Goal: Task Accomplishment & Management: Use online tool/utility

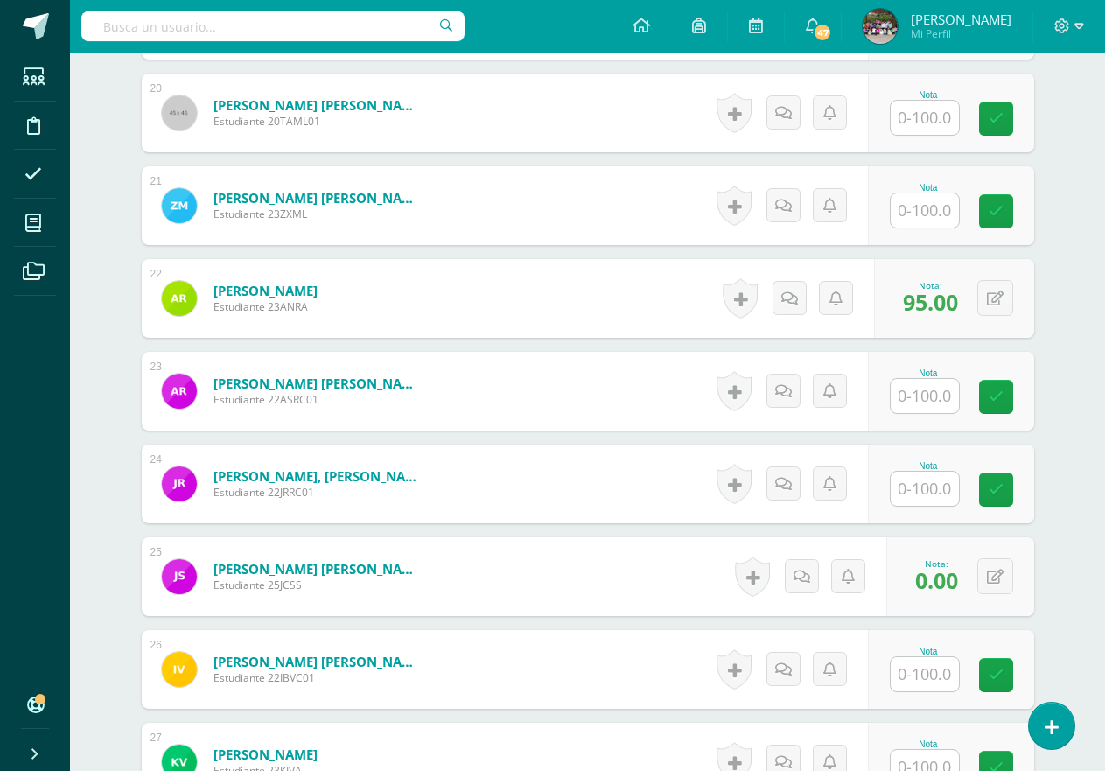
scroll to position [2326, 0]
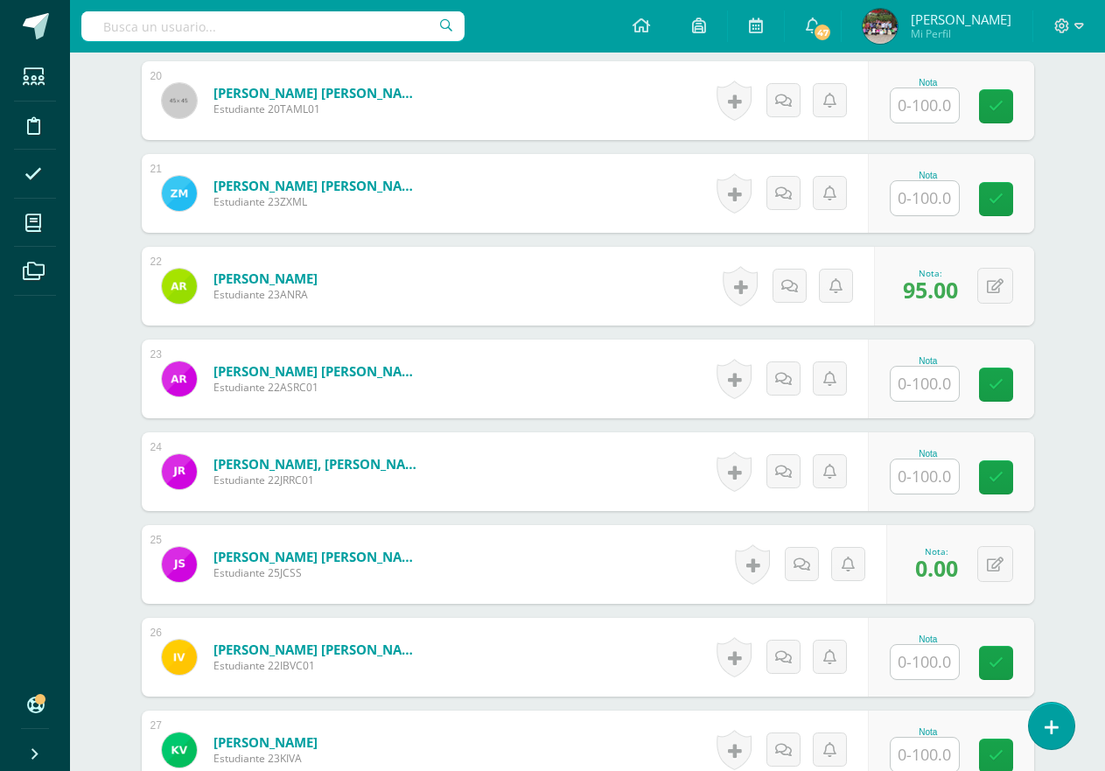
click at [920, 471] on input "text" at bounding box center [925, 477] width 68 height 34
type input "98"
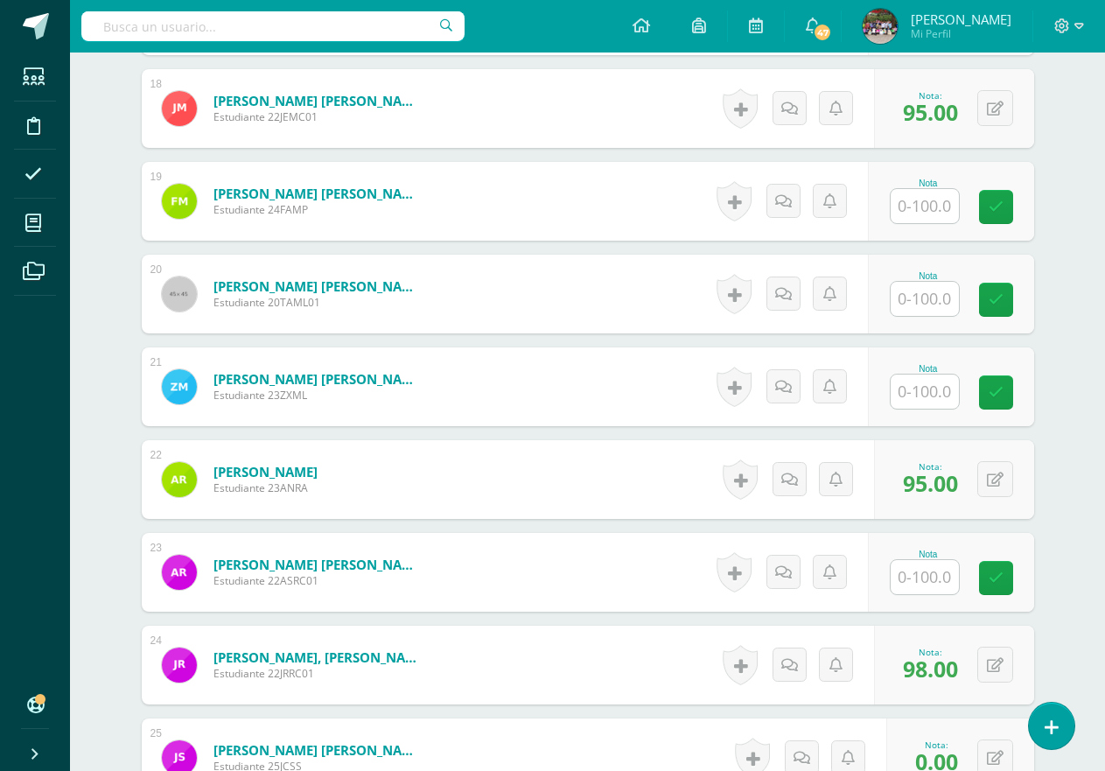
scroll to position [2125, 0]
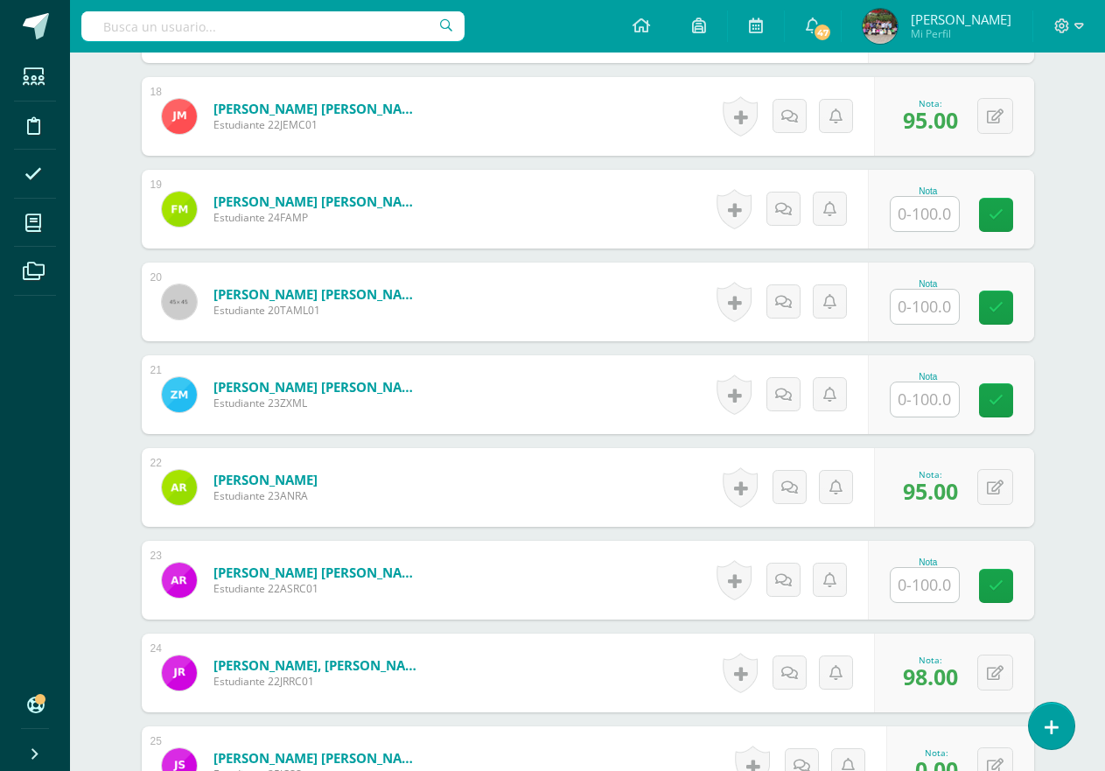
click at [928, 213] on input "text" at bounding box center [925, 214] width 68 height 34
type input "95"
click at [939, 402] on input "text" at bounding box center [925, 399] width 68 height 34
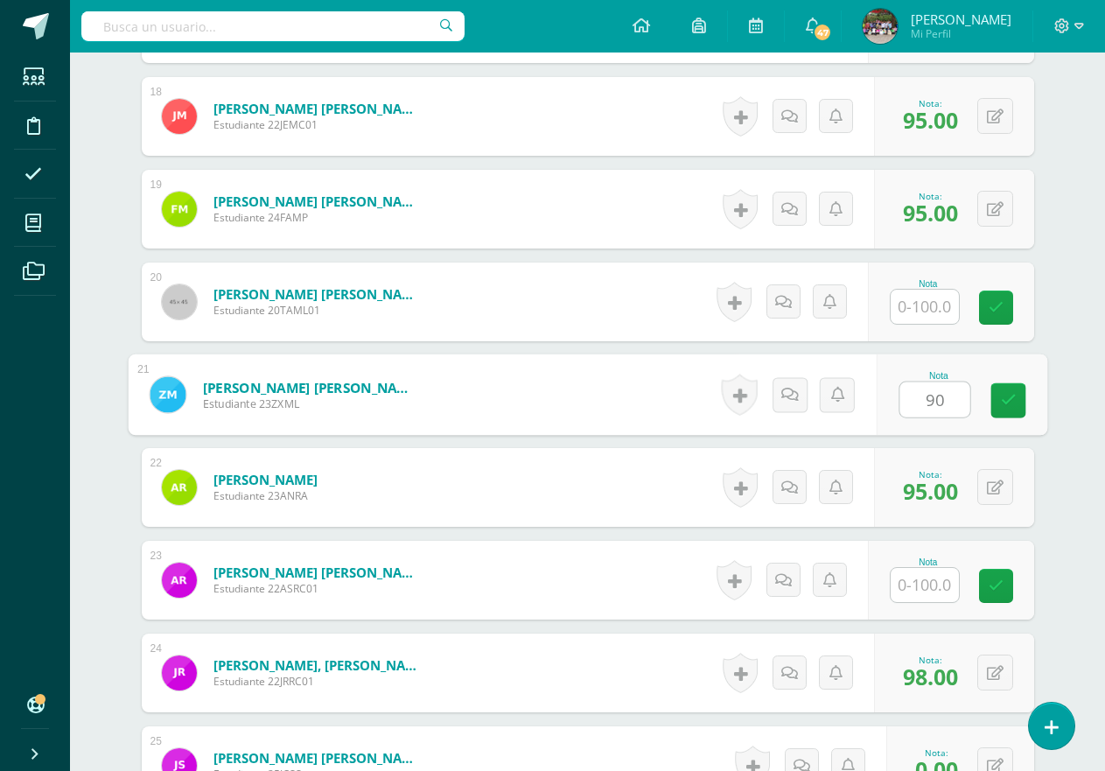
type input "90"
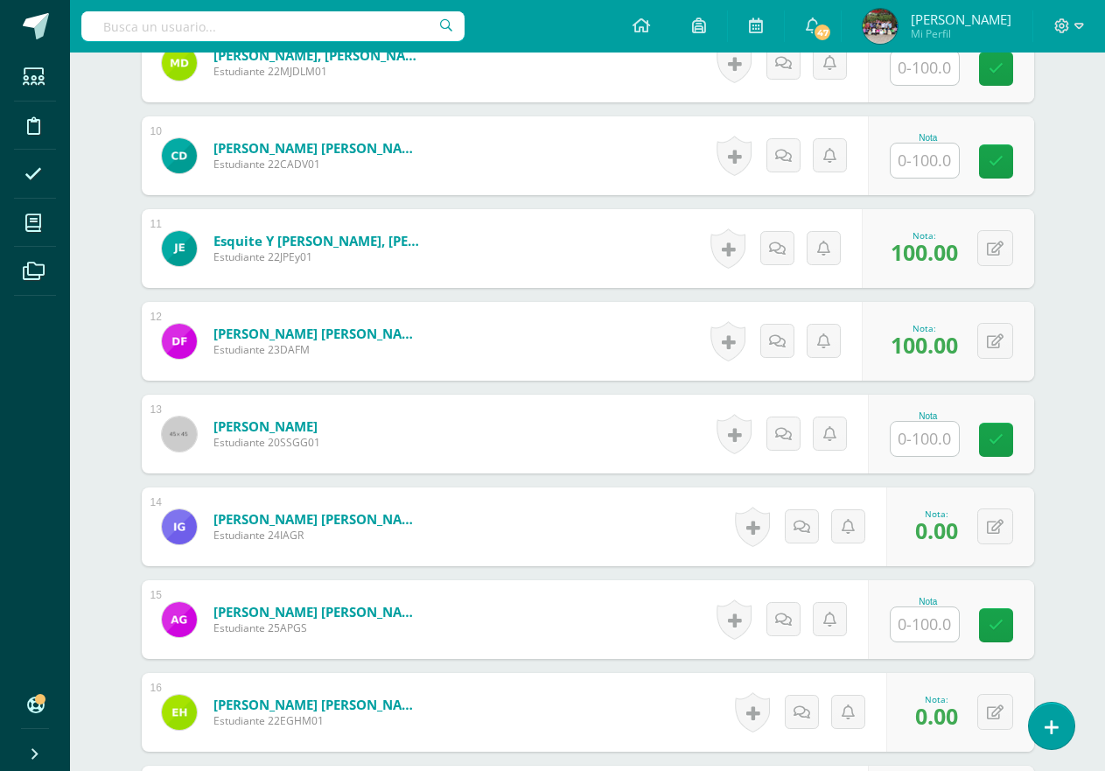
scroll to position [1315, 0]
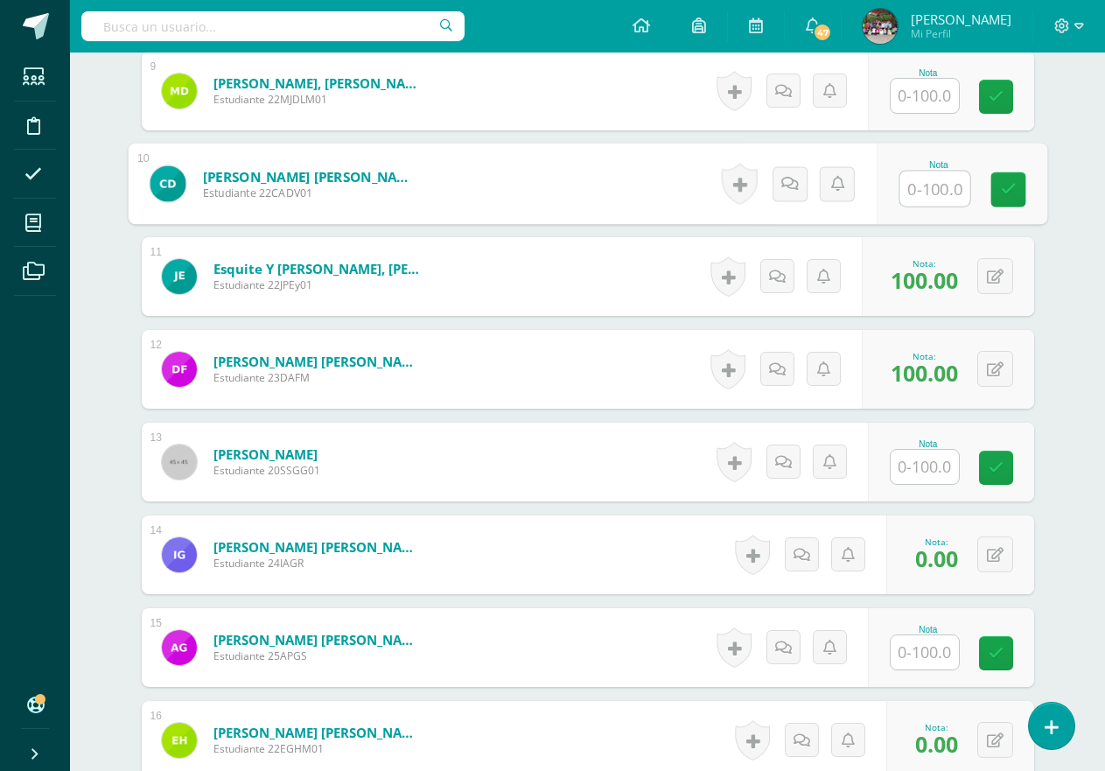
click at [937, 193] on input "text" at bounding box center [935, 189] width 70 height 35
type input "90"
click at [1086, 242] on div "Administración Financiera Segundo Primaria "A" Herramientas Detalle de asistenc…" at bounding box center [587, 415] width 1035 height 3357
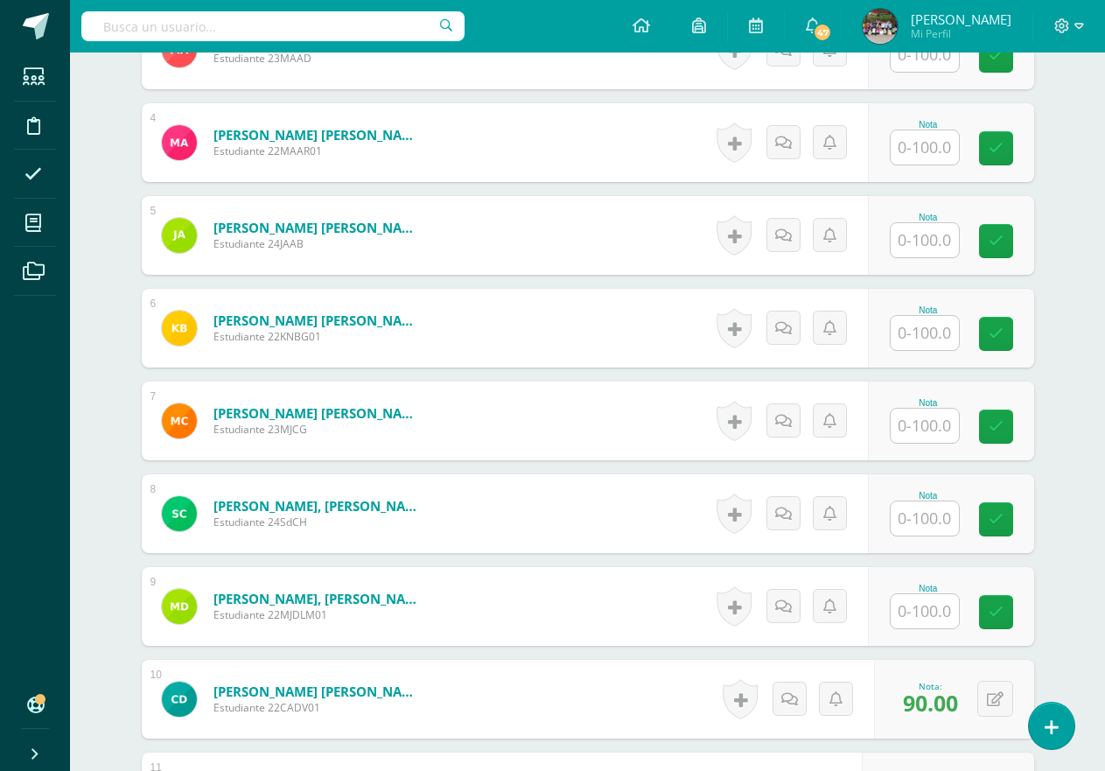
scroll to position [788, 0]
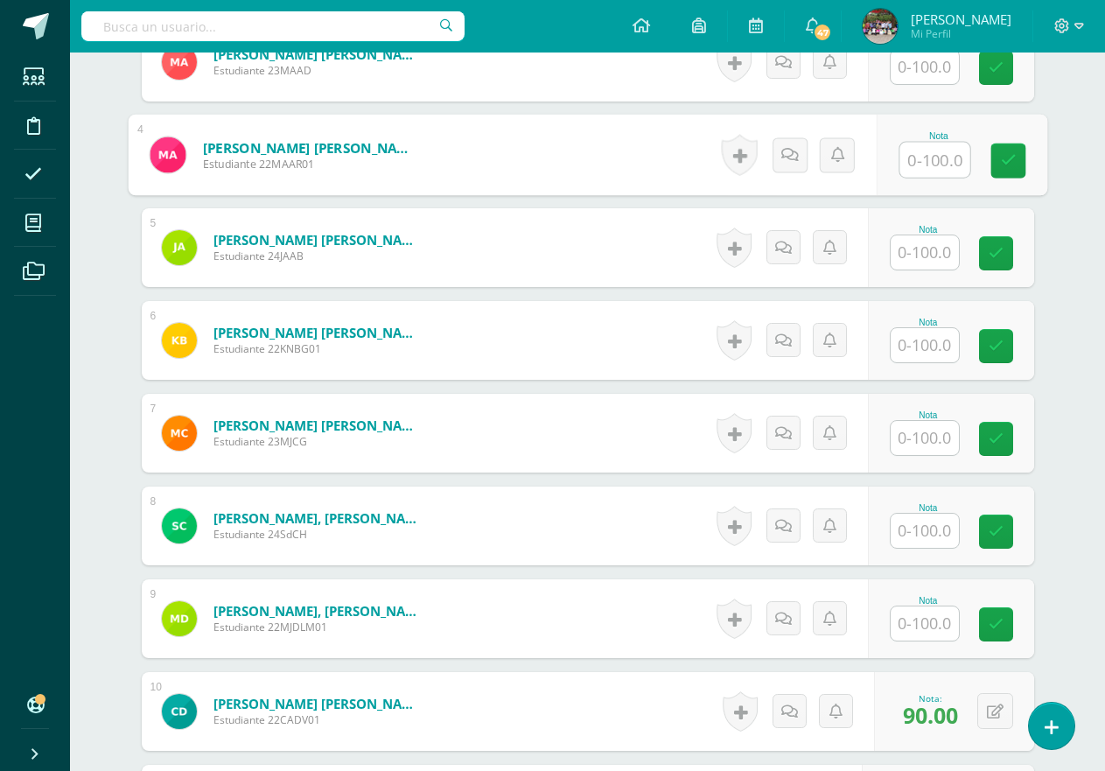
click at [943, 158] on input "text" at bounding box center [935, 160] width 70 height 35
type input "90"
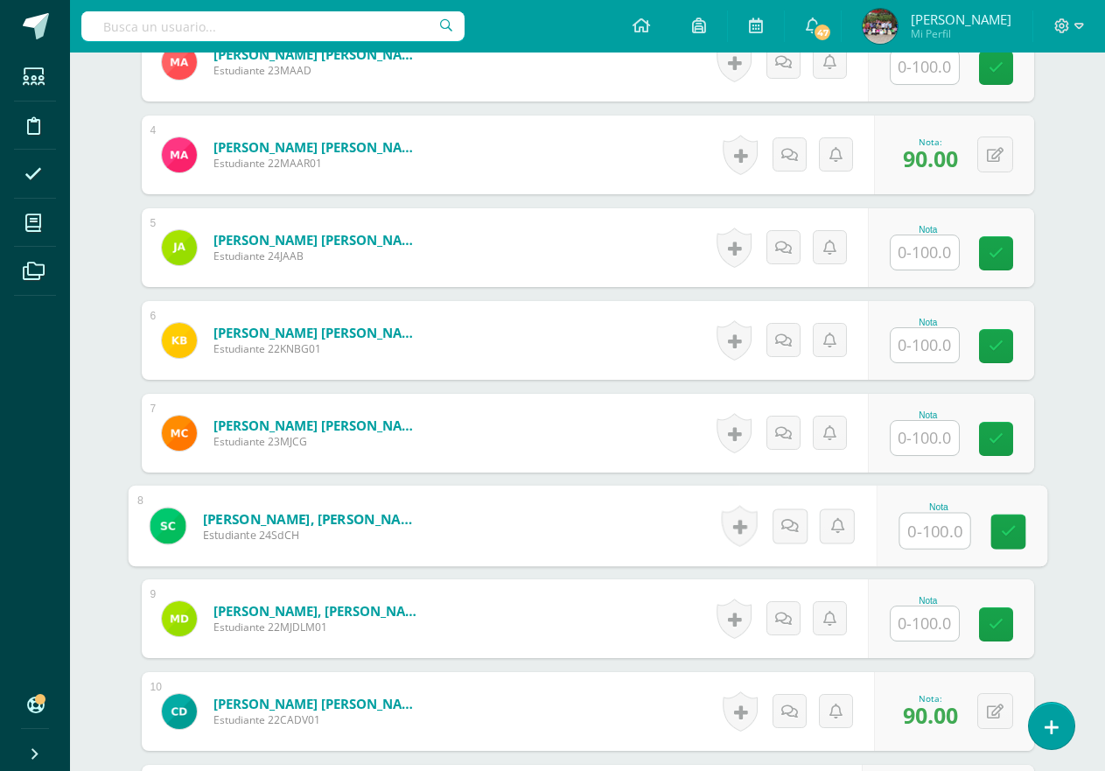
click at [928, 531] on input "text" at bounding box center [935, 531] width 70 height 35
type input "100"
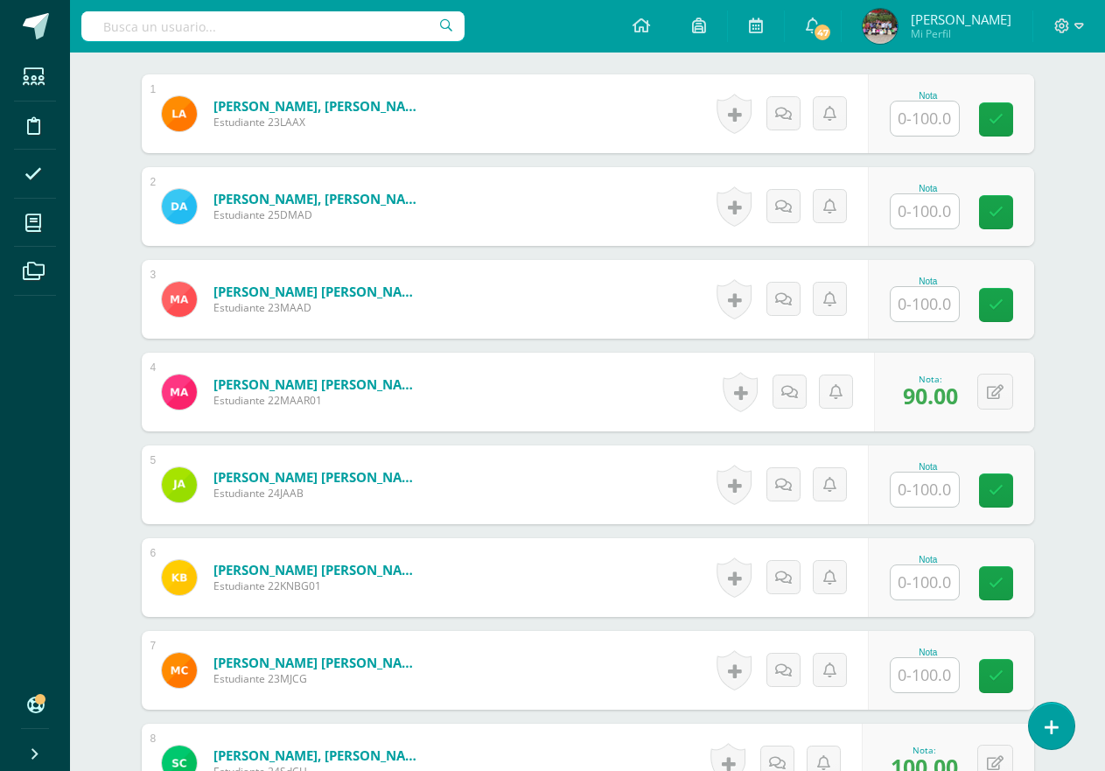
scroll to position [506, 0]
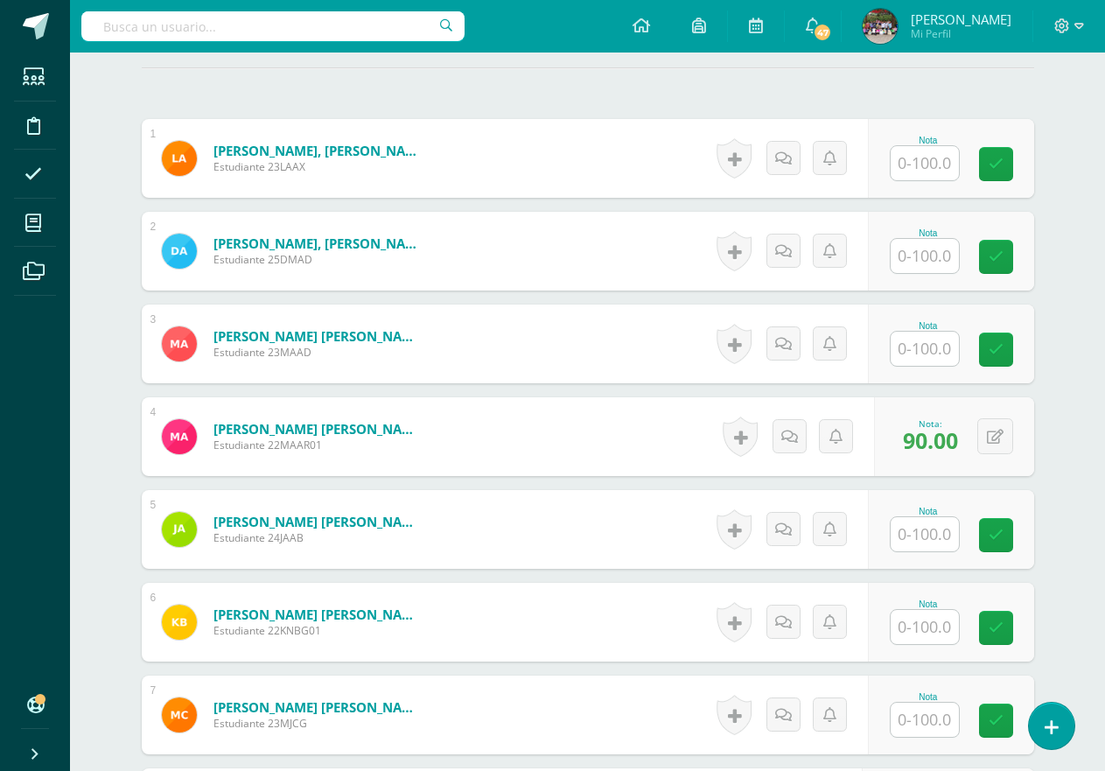
drag, startPoint x: 930, startPoint y: 341, endPoint x: 912, endPoint y: 346, distance: 18.0
click at [926, 341] on input "text" at bounding box center [925, 349] width 68 height 34
type input "90"
drag, startPoint x: 926, startPoint y: 162, endPoint x: 910, endPoint y: 168, distance: 16.9
click at [916, 165] on input "text" at bounding box center [925, 163] width 68 height 34
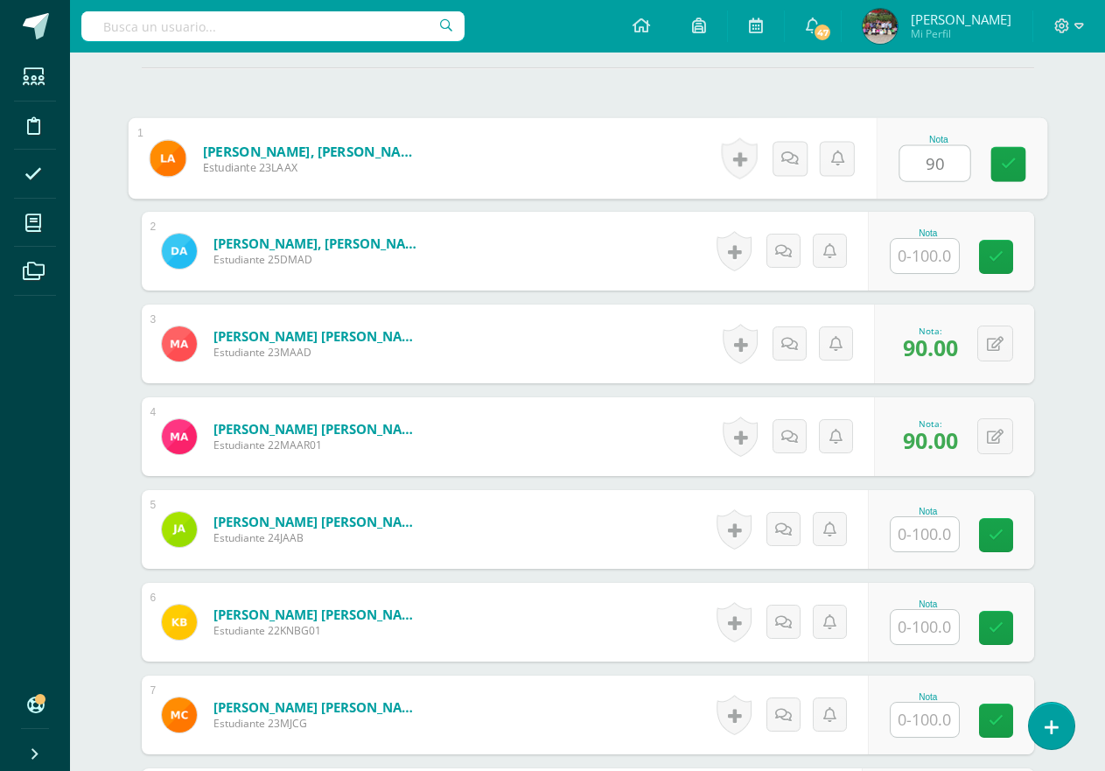
type input "90"
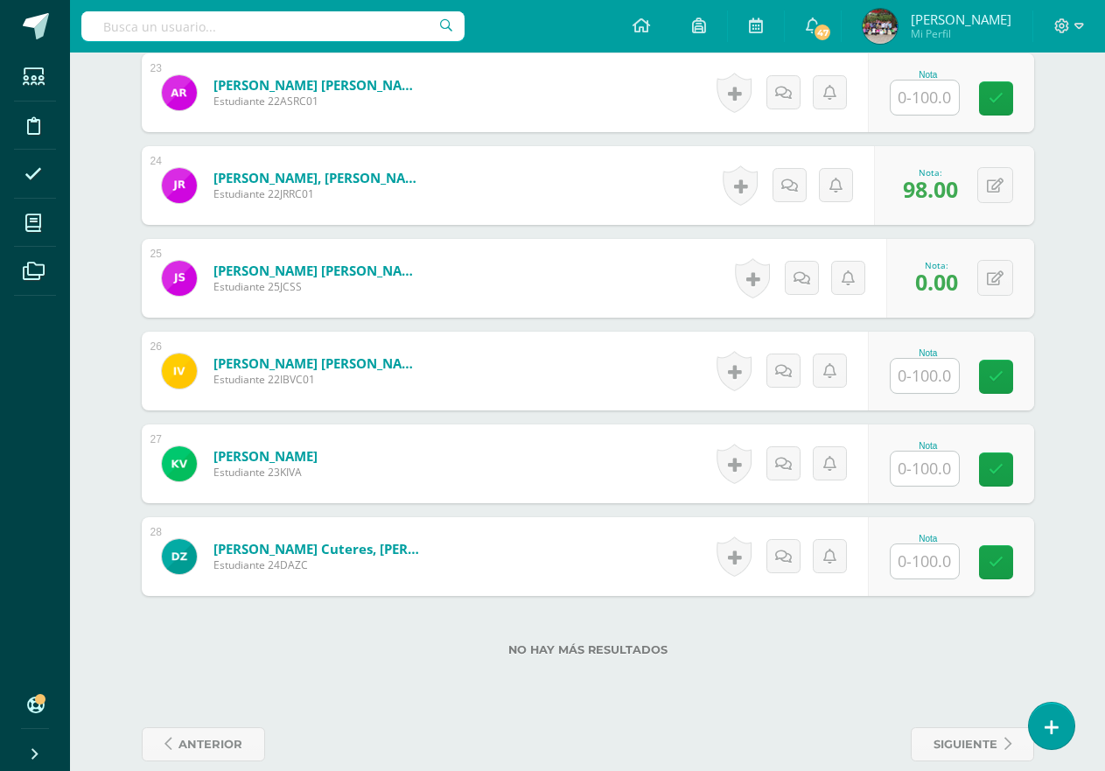
scroll to position [2638, 0]
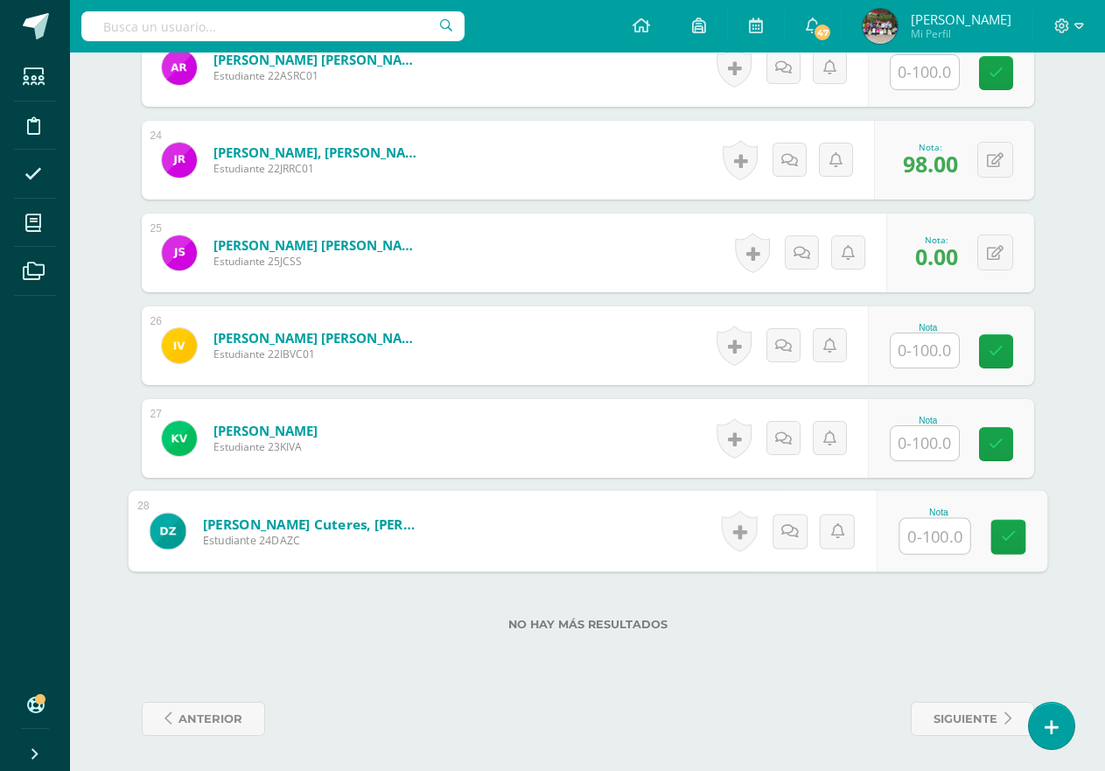
click at [911, 548] on input "text" at bounding box center [935, 536] width 70 height 35
type input "90"
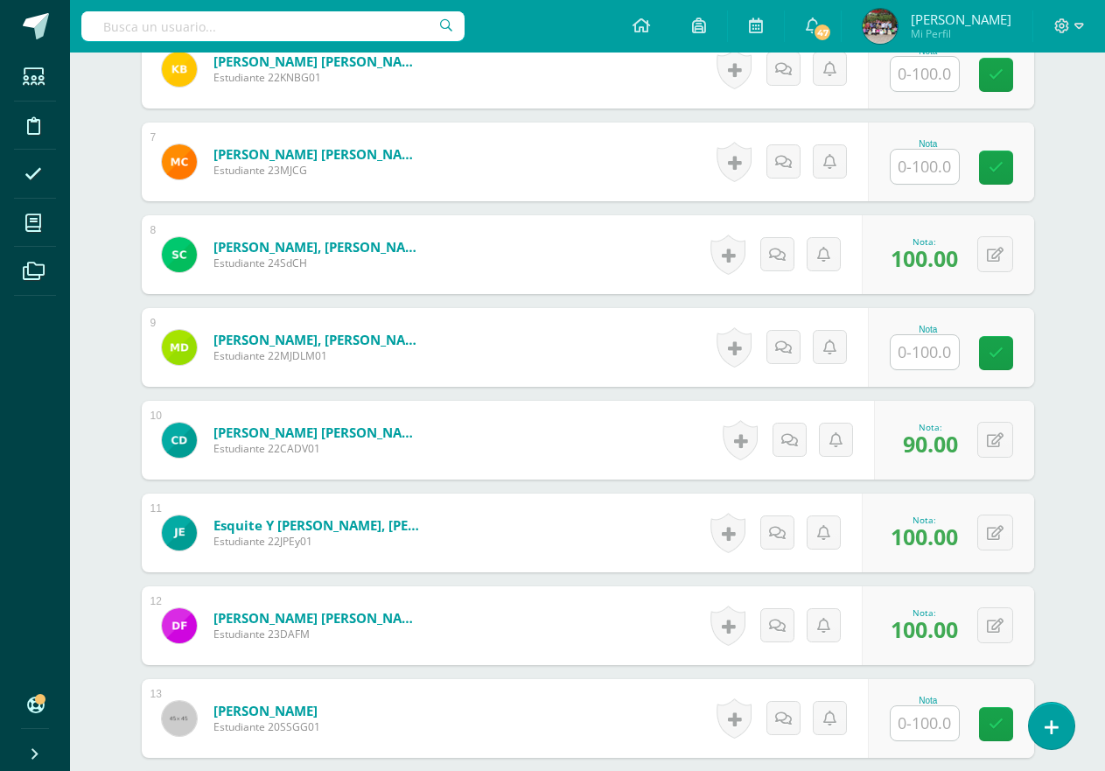
scroll to position [1051, 0]
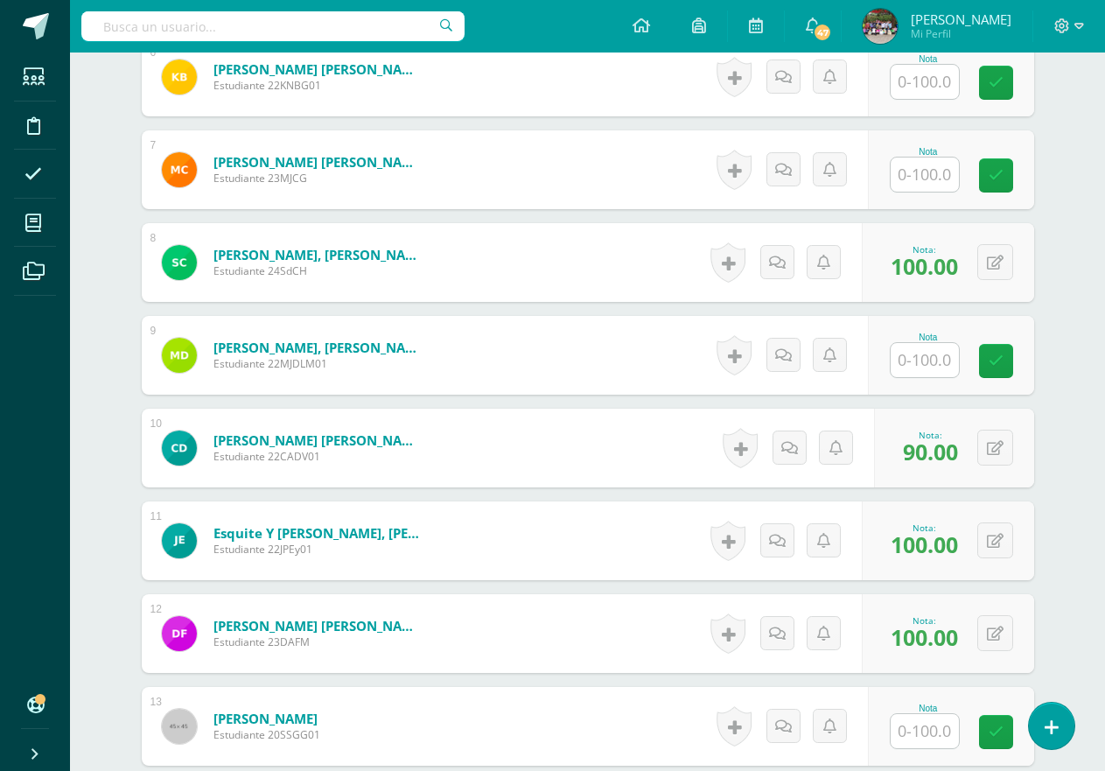
click at [937, 179] on input "text" at bounding box center [925, 175] width 68 height 34
type input "9"
type input "100"
click at [1084, 195] on div "Administración Financiera Segundo Primaria "A" Herramientas Detalle de asistenc…" at bounding box center [587, 679] width 1035 height 3357
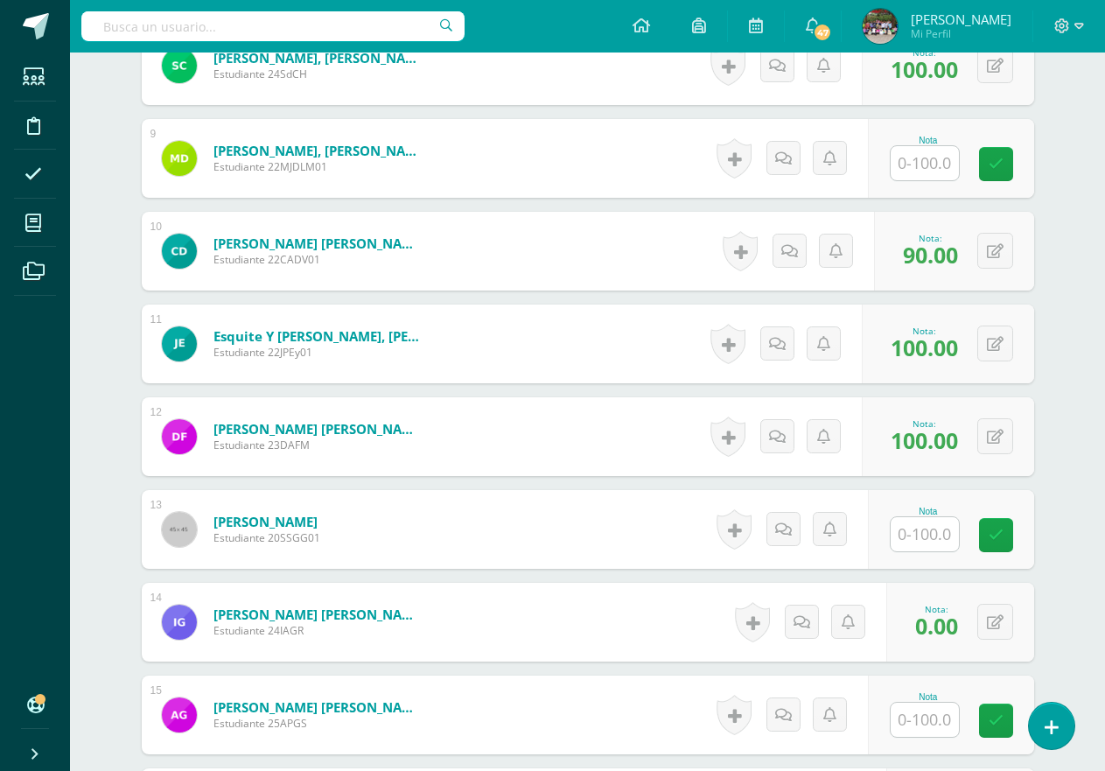
scroll to position [1301, 0]
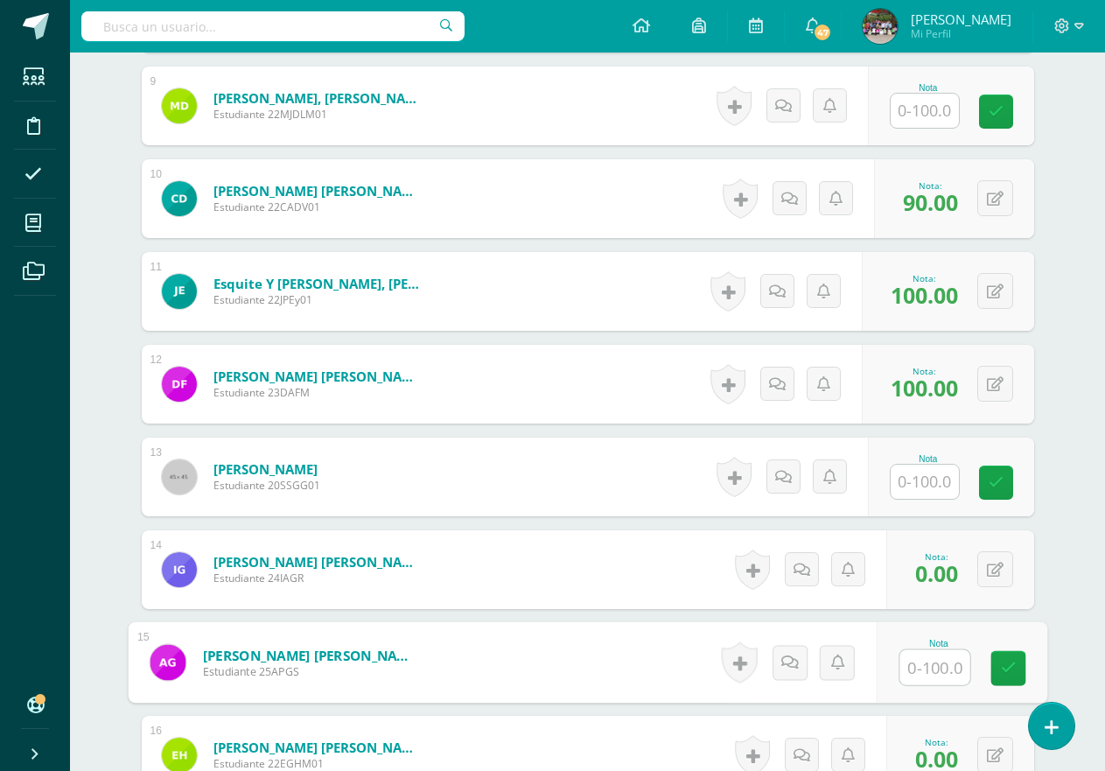
click at [915, 660] on input "text" at bounding box center [935, 667] width 70 height 35
type input "9"
type input "100"
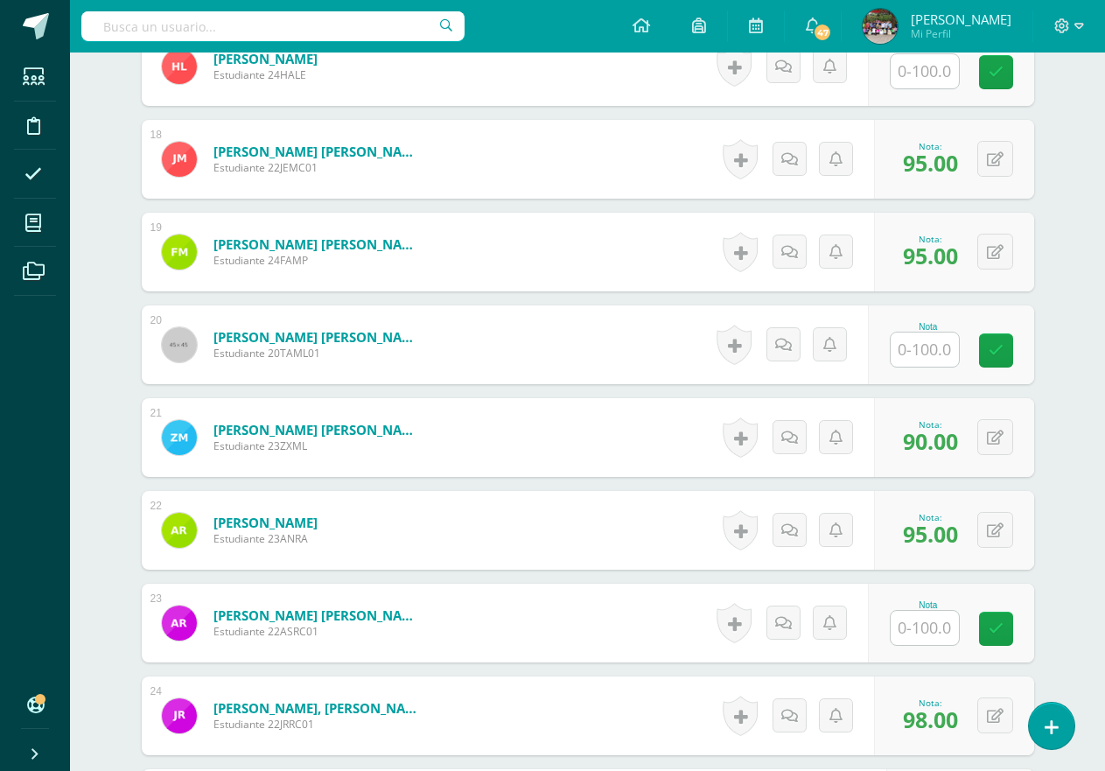
scroll to position [2090, 0]
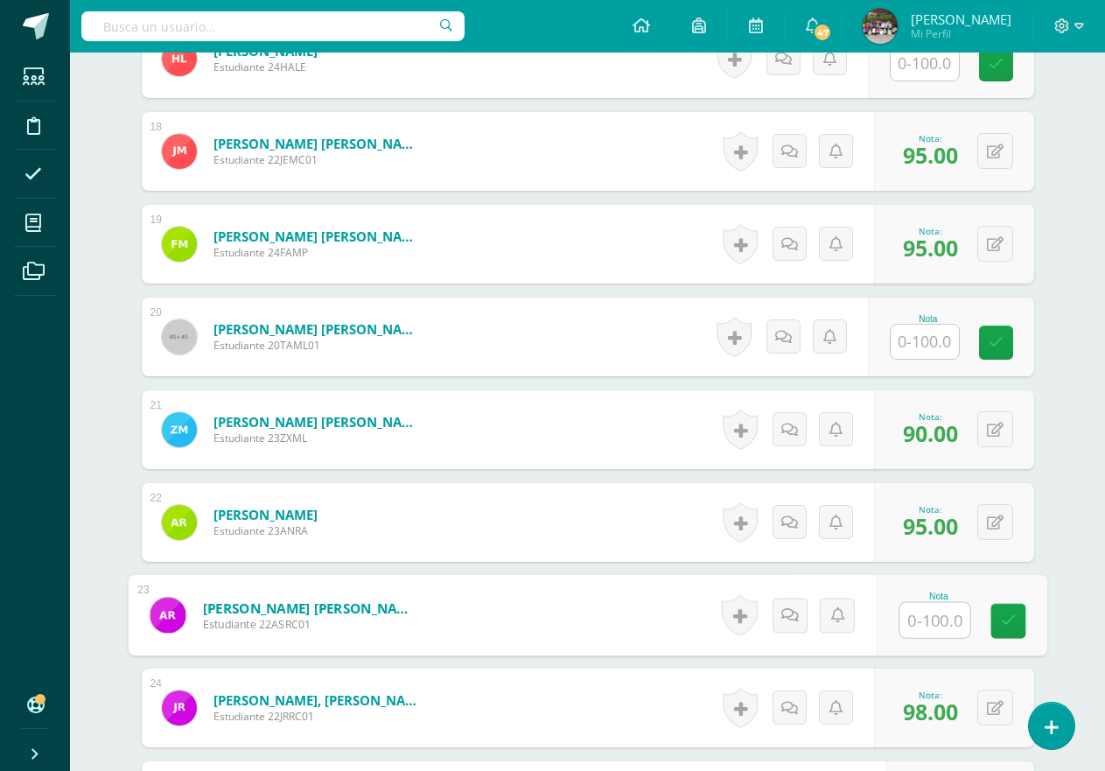
click at [948, 618] on input "text" at bounding box center [935, 620] width 70 height 35
type input "95"
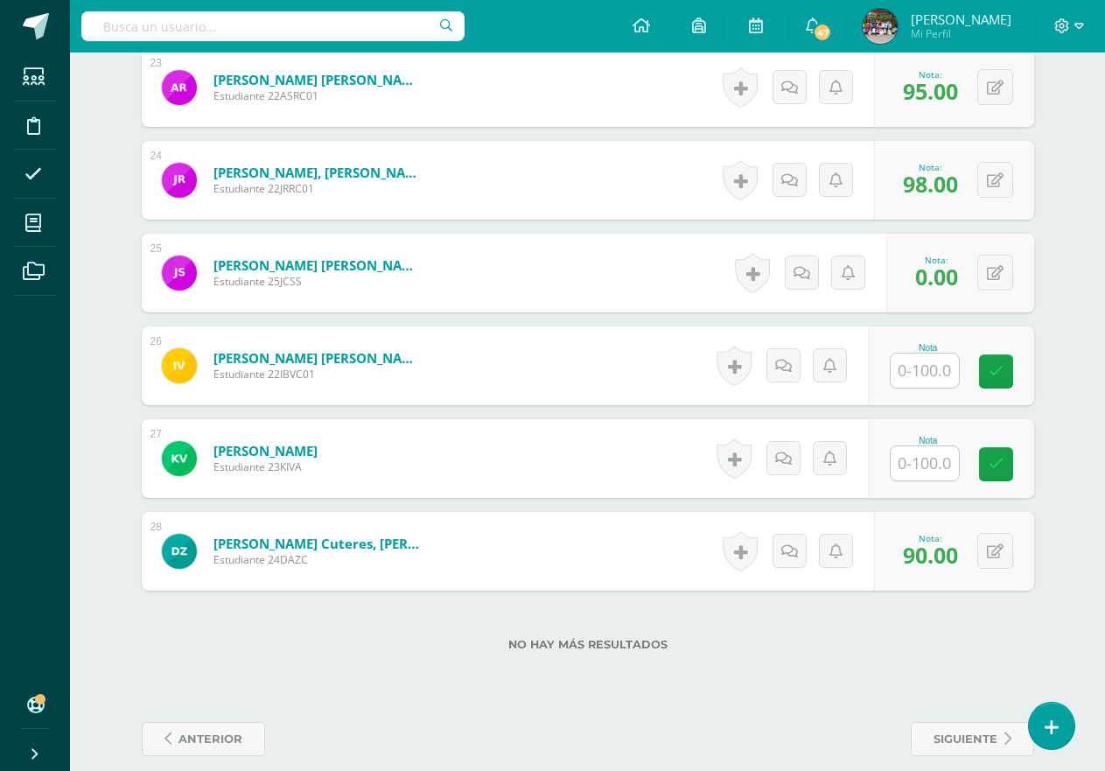
scroll to position [2626, 0]
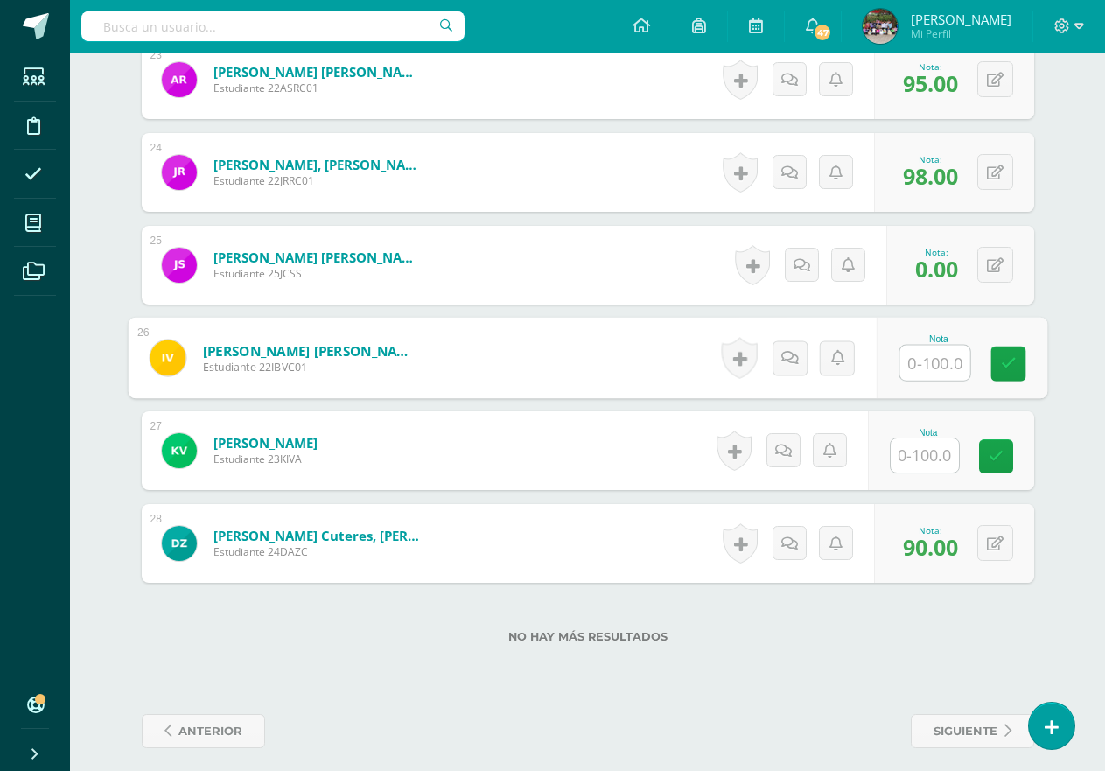
click at [936, 366] on input "text" at bounding box center [935, 363] width 70 height 35
type input "100"
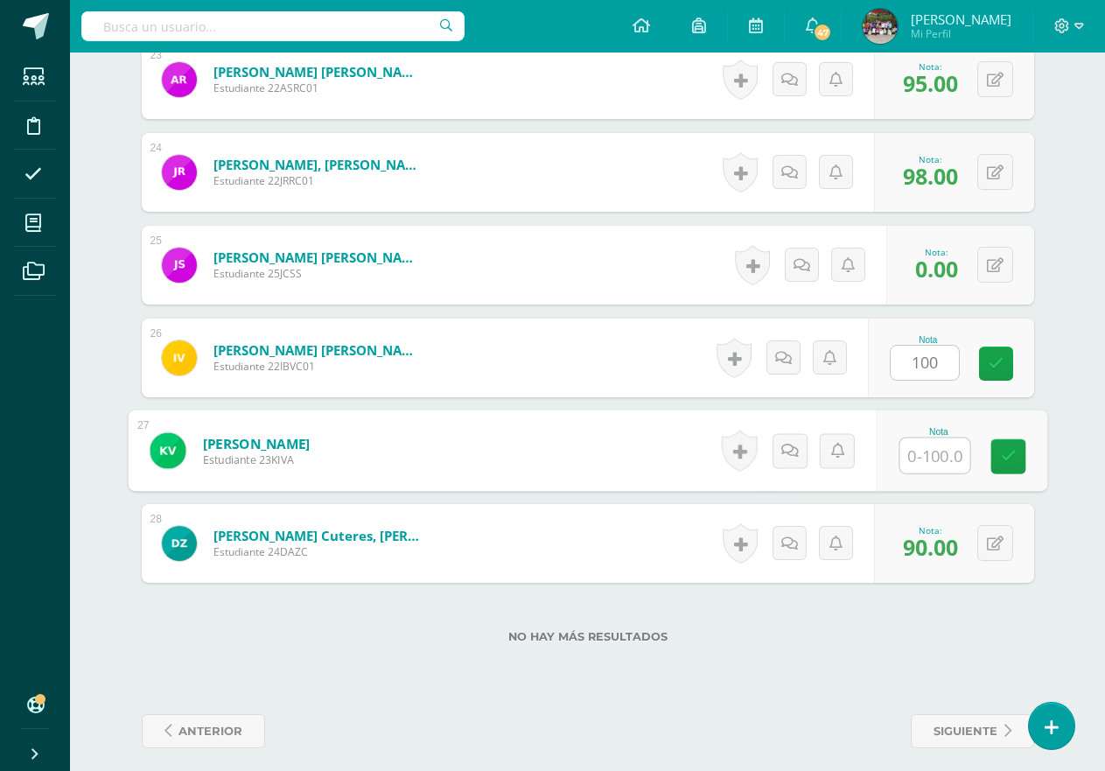
click at [932, 452] on input "text" at bounding box center [935, 455] width 70 height 35
type input "100"
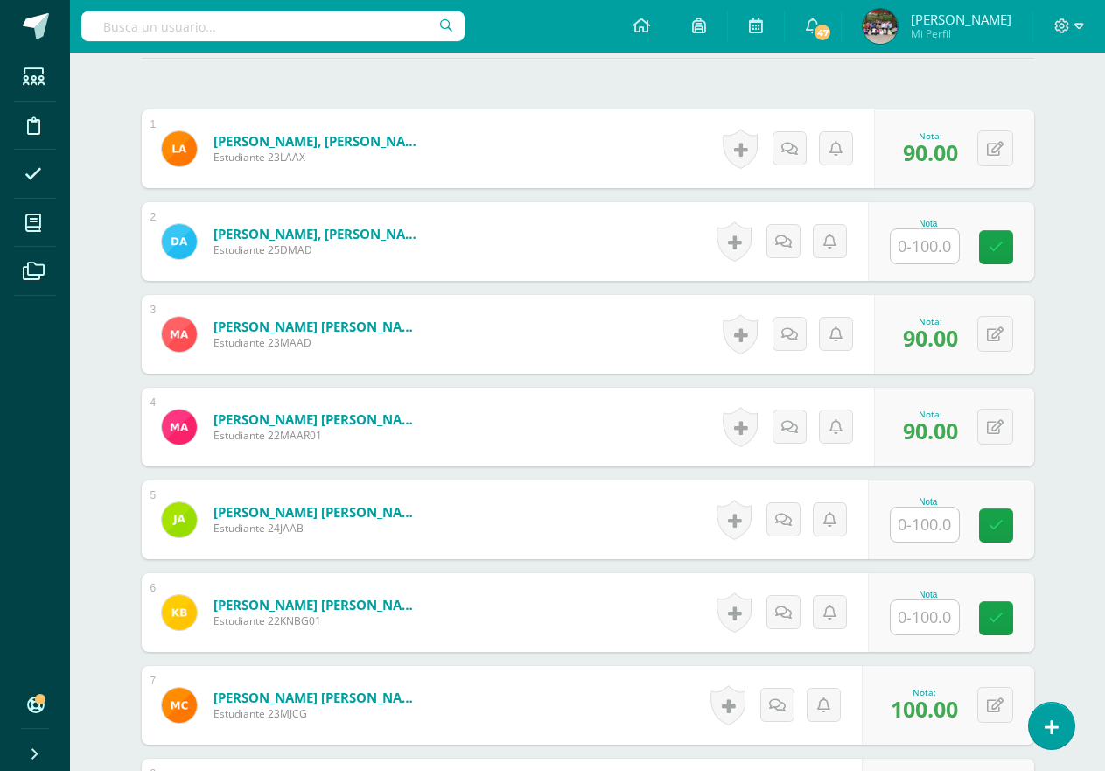
scroll to position [572, 0]
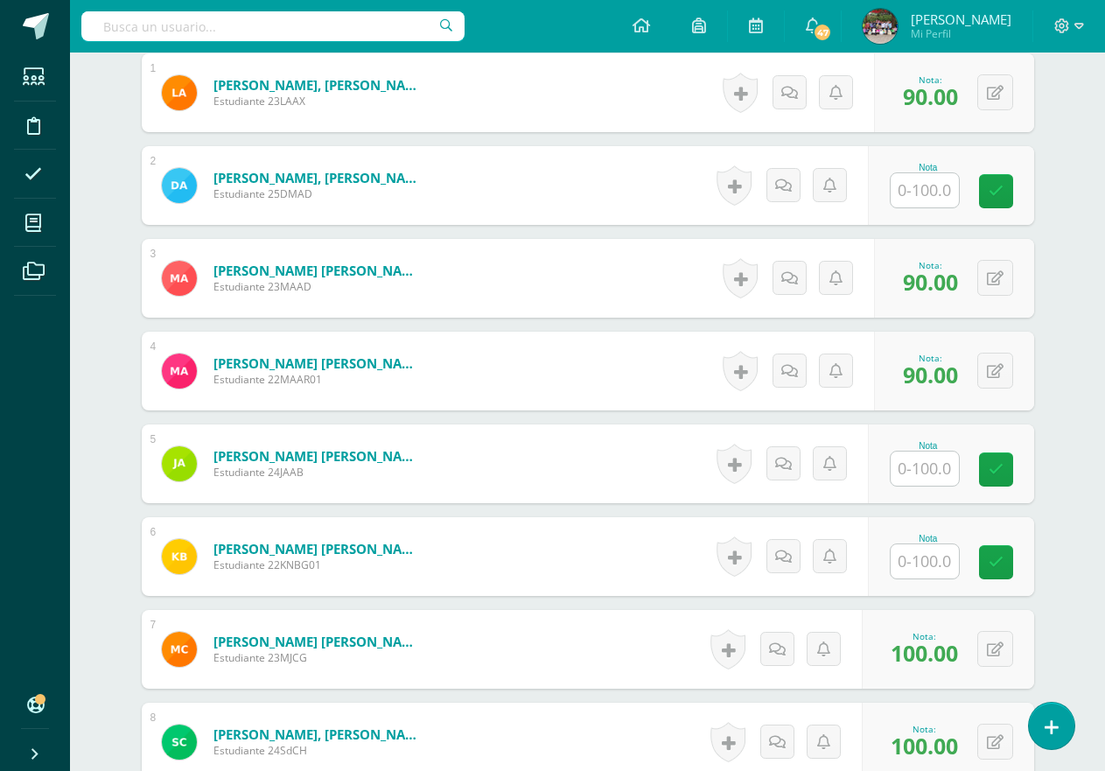
click at [932, 190] on input "text" at bounding box center [925, 190] width 68 height 34
type input "0"
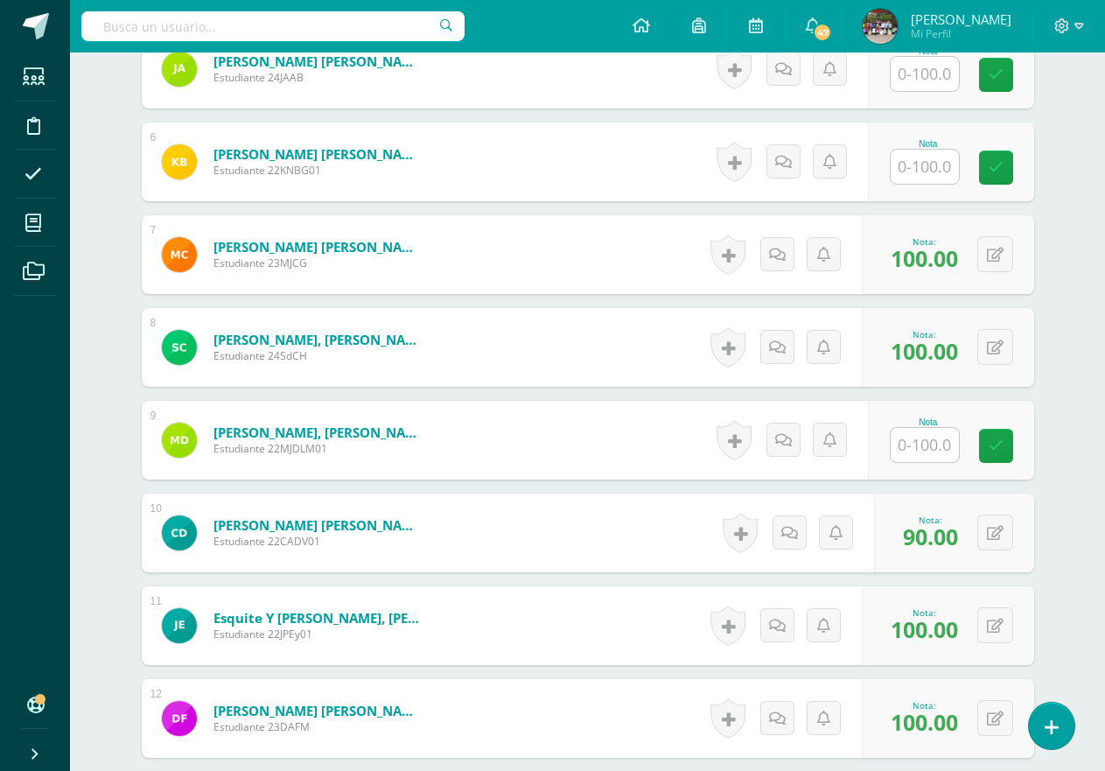
scroll to position [971, 0]
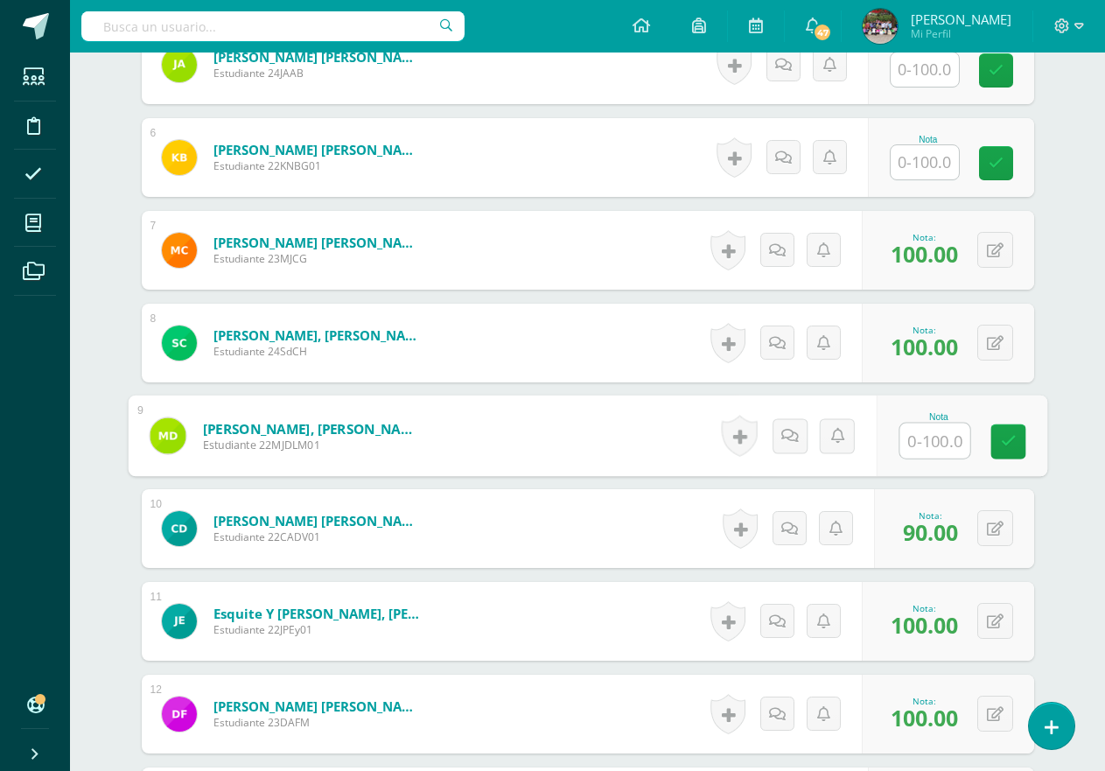
click at [937, 447] on input "text" at bounding box center [935, 441] width 70 height 35
type input "100"
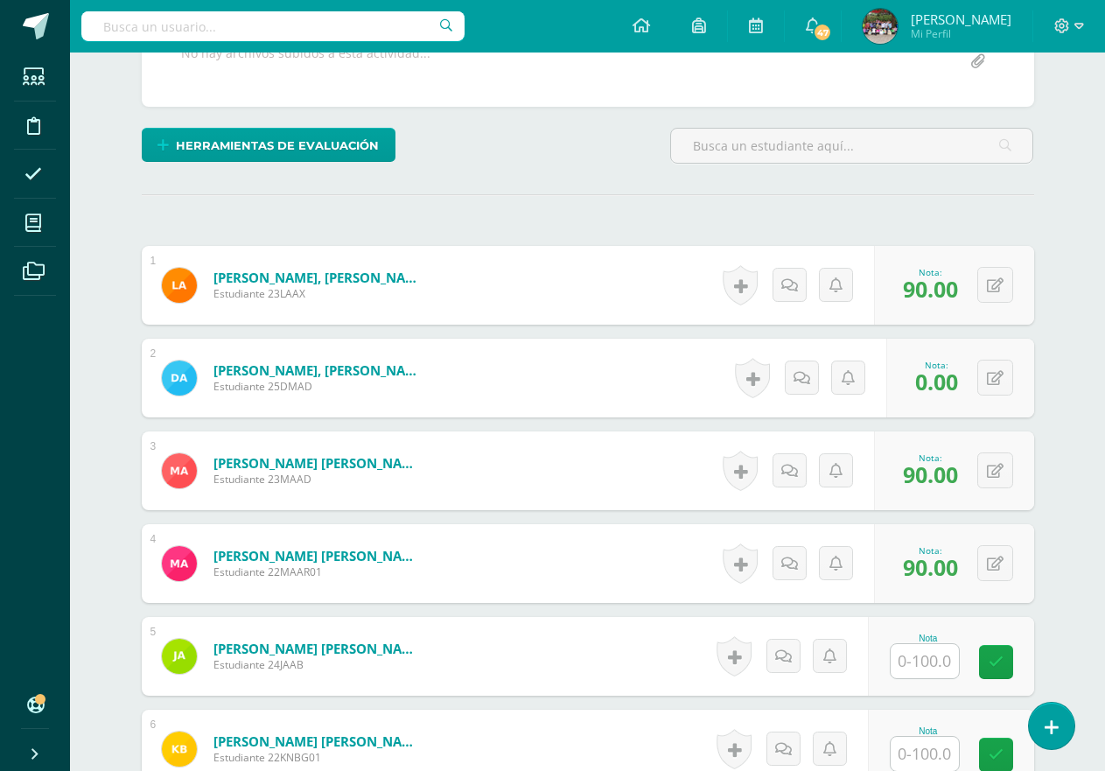
scroll to position [395, 0]
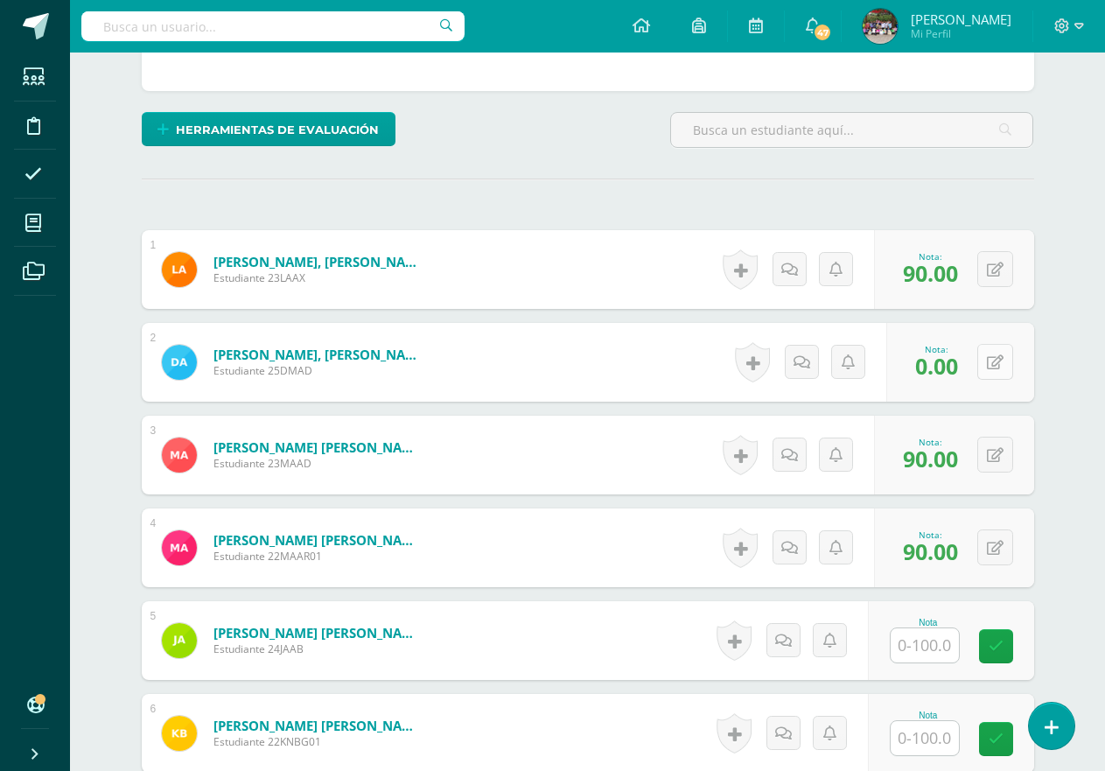
click at [996, 355] on button at bounding box center [996, 362] width 36 height 36
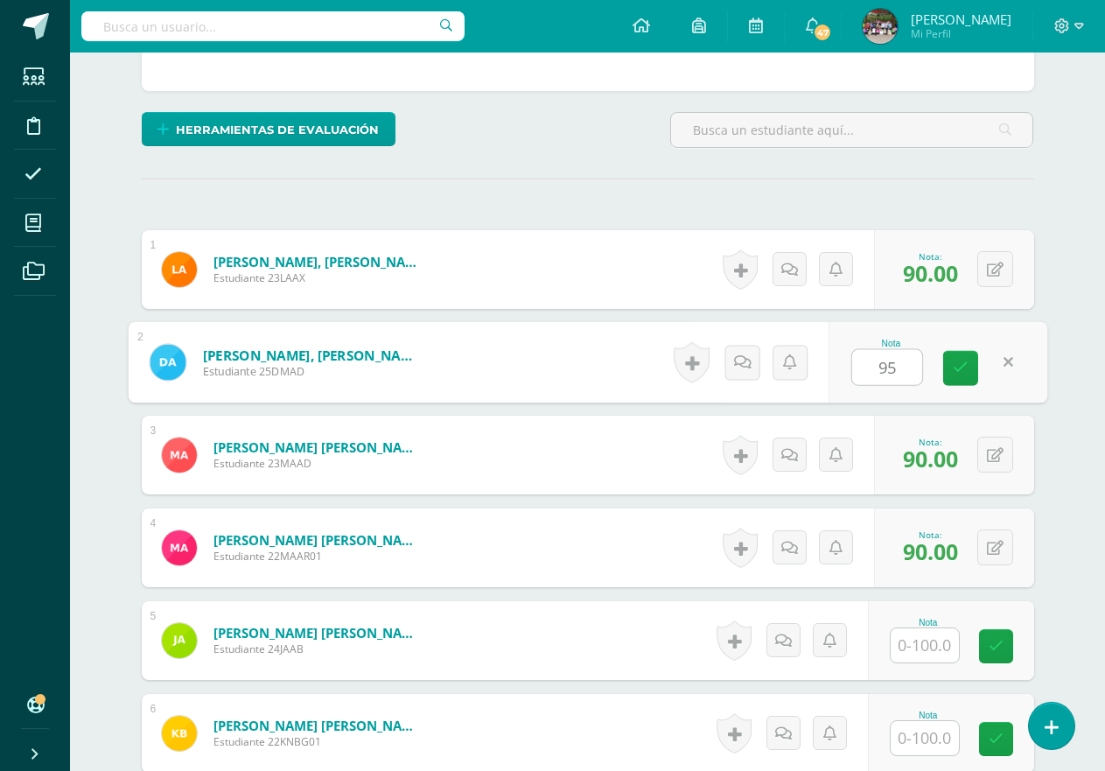
type input "95"
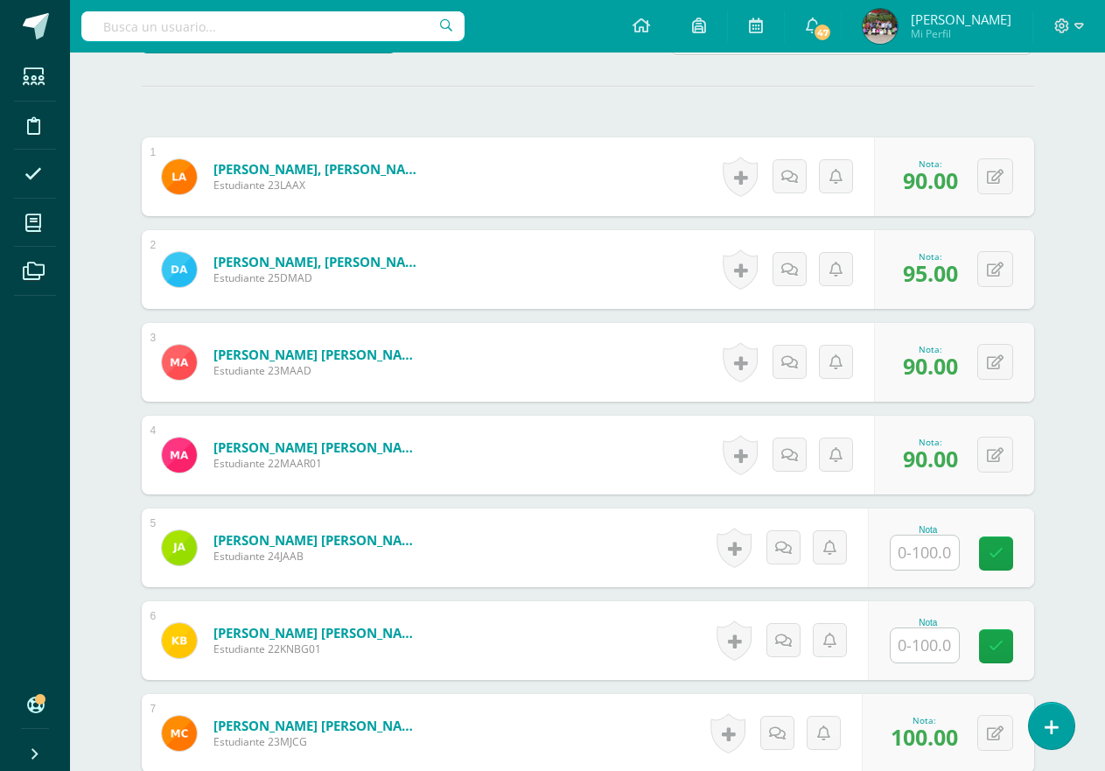
scroll to position [480, 0]
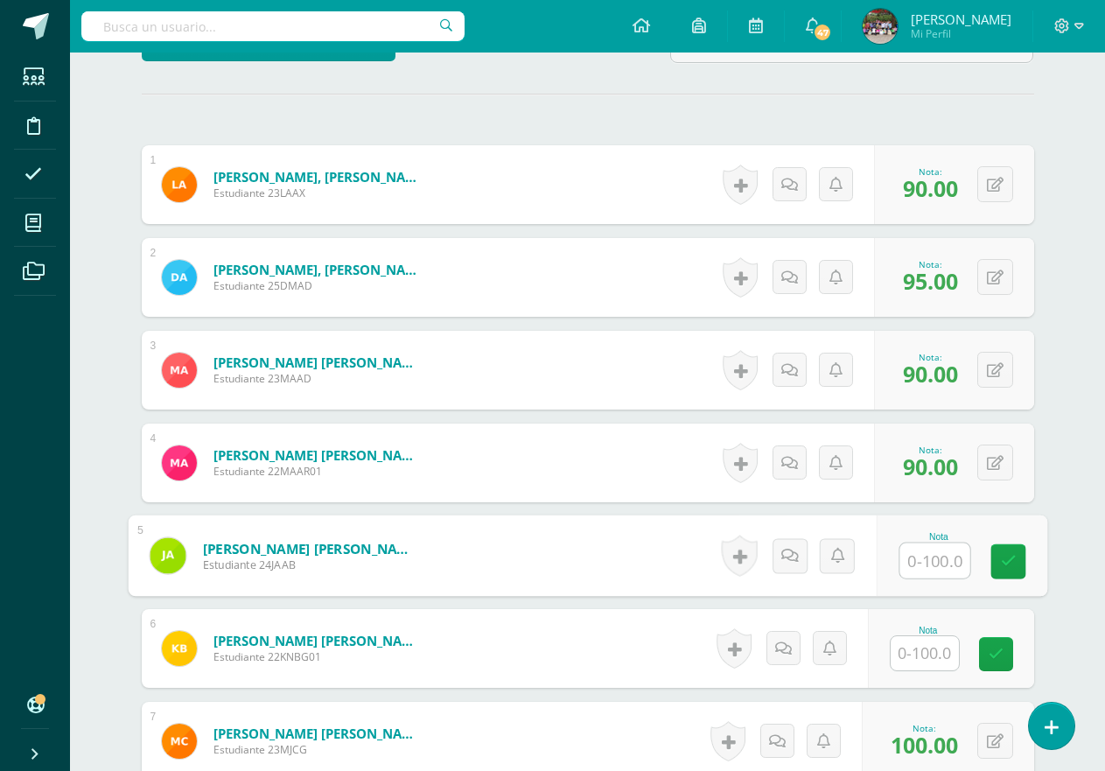
click at [931, 569] on input "text" at bounding box center [935, 561] width 70 height 35
type input "95"
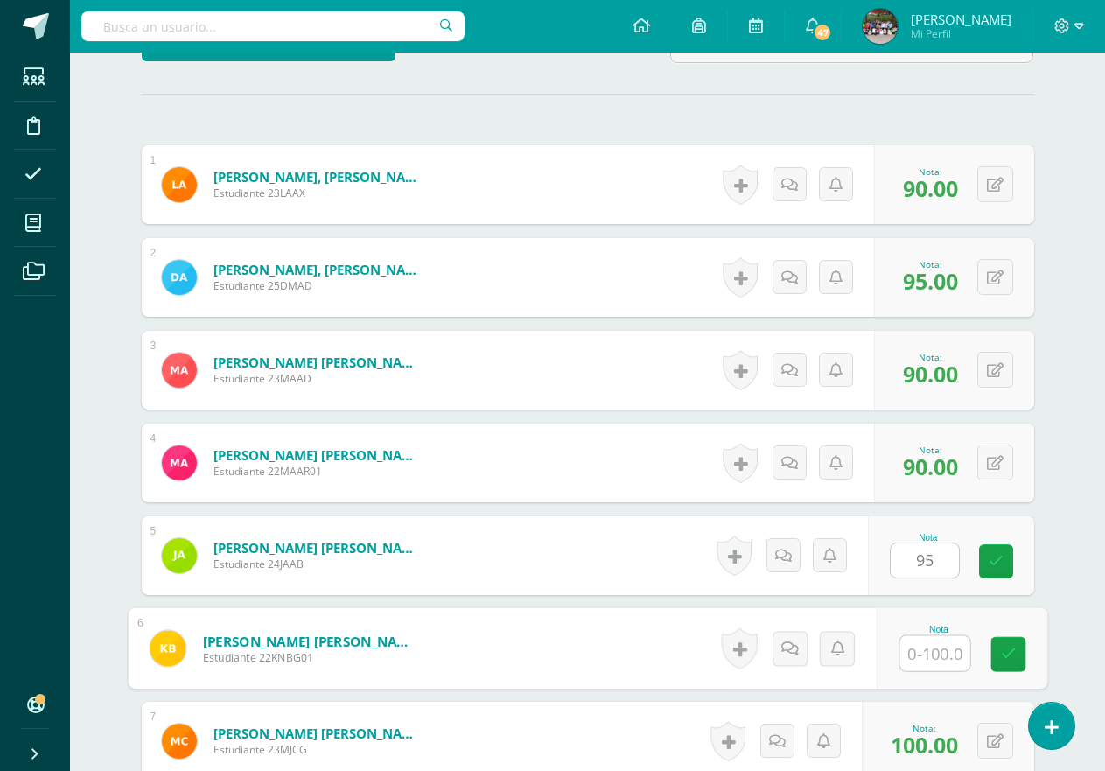
drag, startPoint x: 936, startPoint y: 654, endPoint x: 921, endPoint y: 650, distance: 15.3
click at [926, 650] on input "text" at bounding box center [935, 653] width 70 height 35
type input "95"
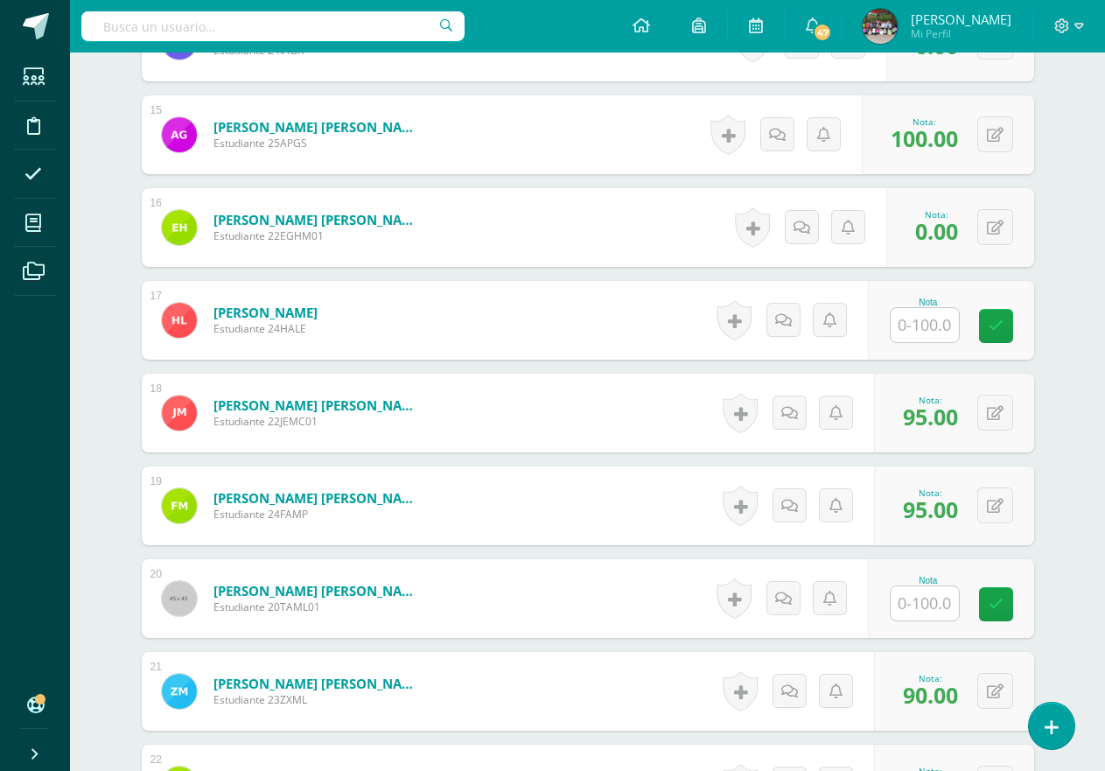
scroll to position [1833, 0]
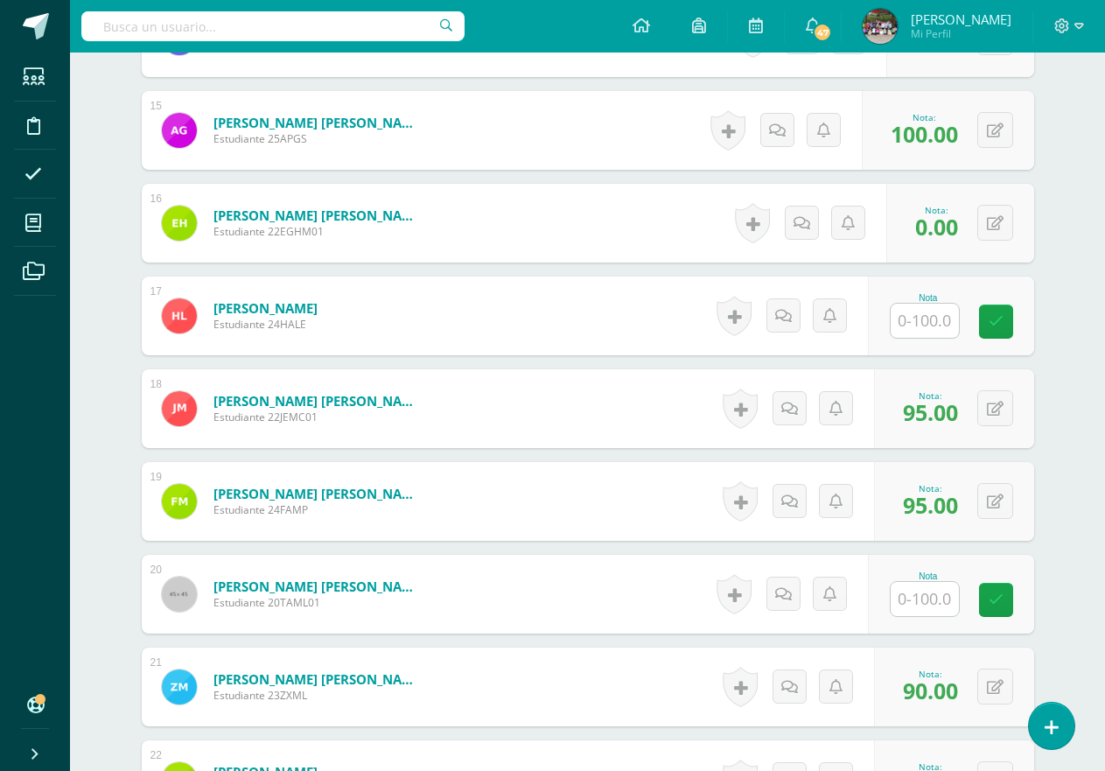
click at [924, 604] on input "text" at bounding box center [925, 599] width 68 height 34
type input "100"
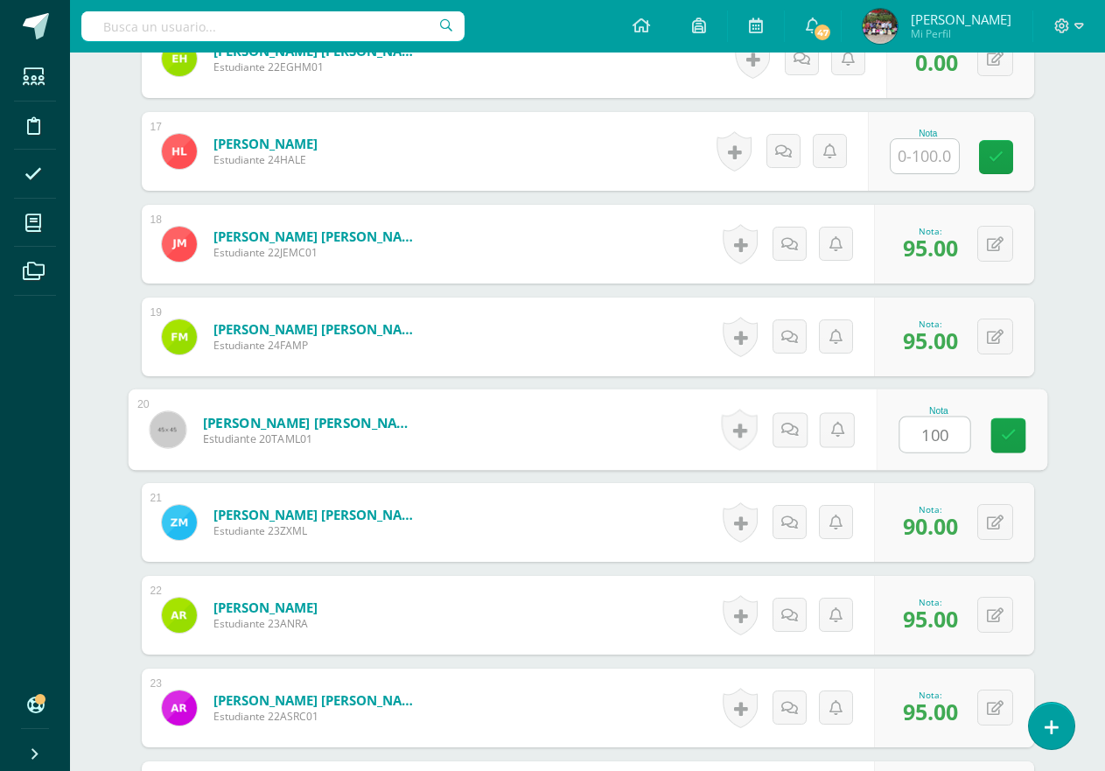
scroll to position [1957, 0]
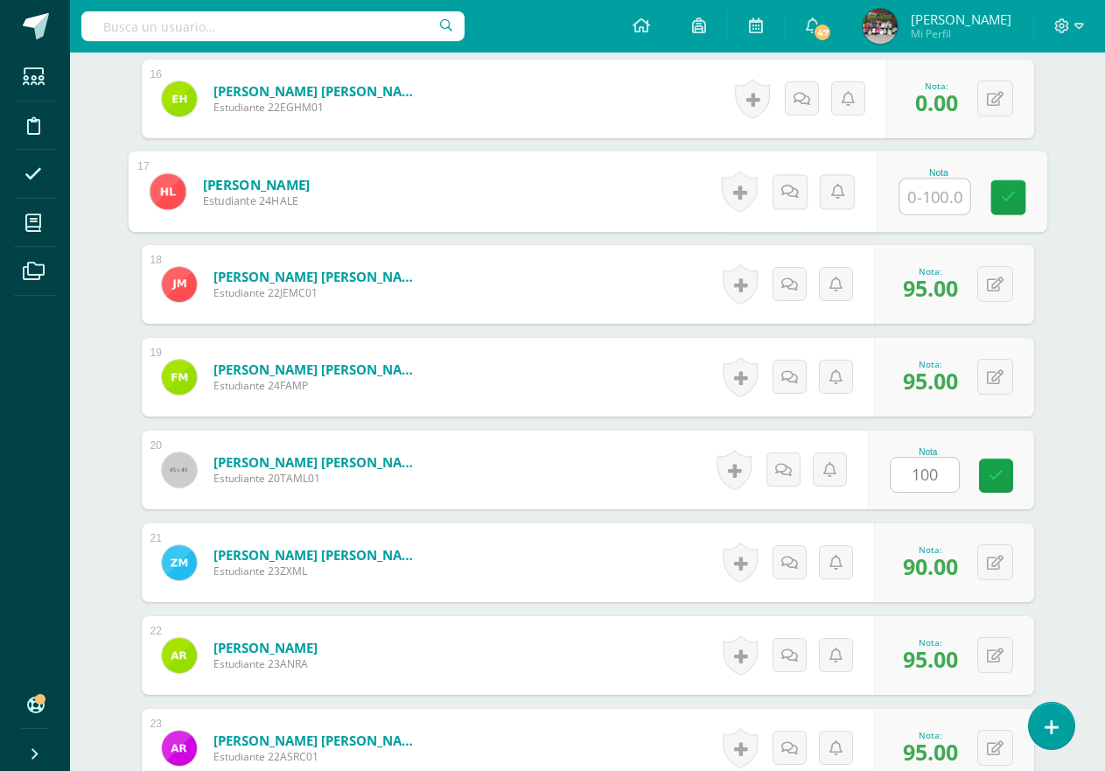
click at [920, 201] on input "text" at bounding box center [935, 196] width 70 height 35
type input "95"
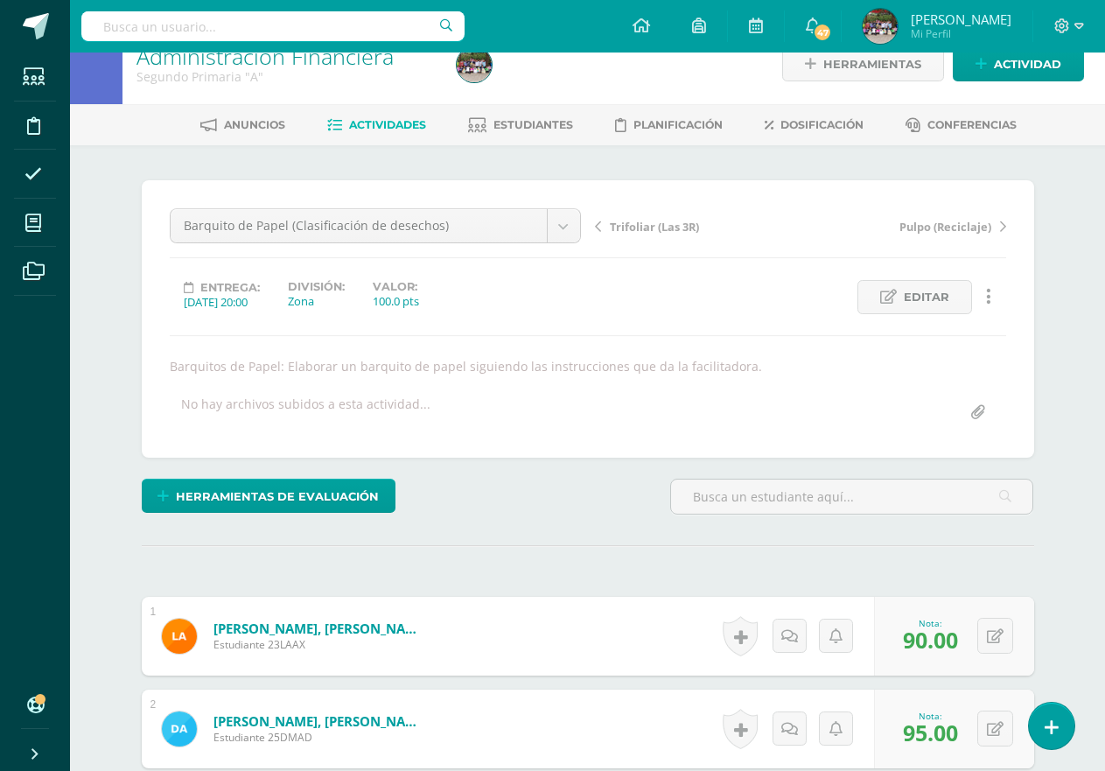
scroll to position [0, 0]
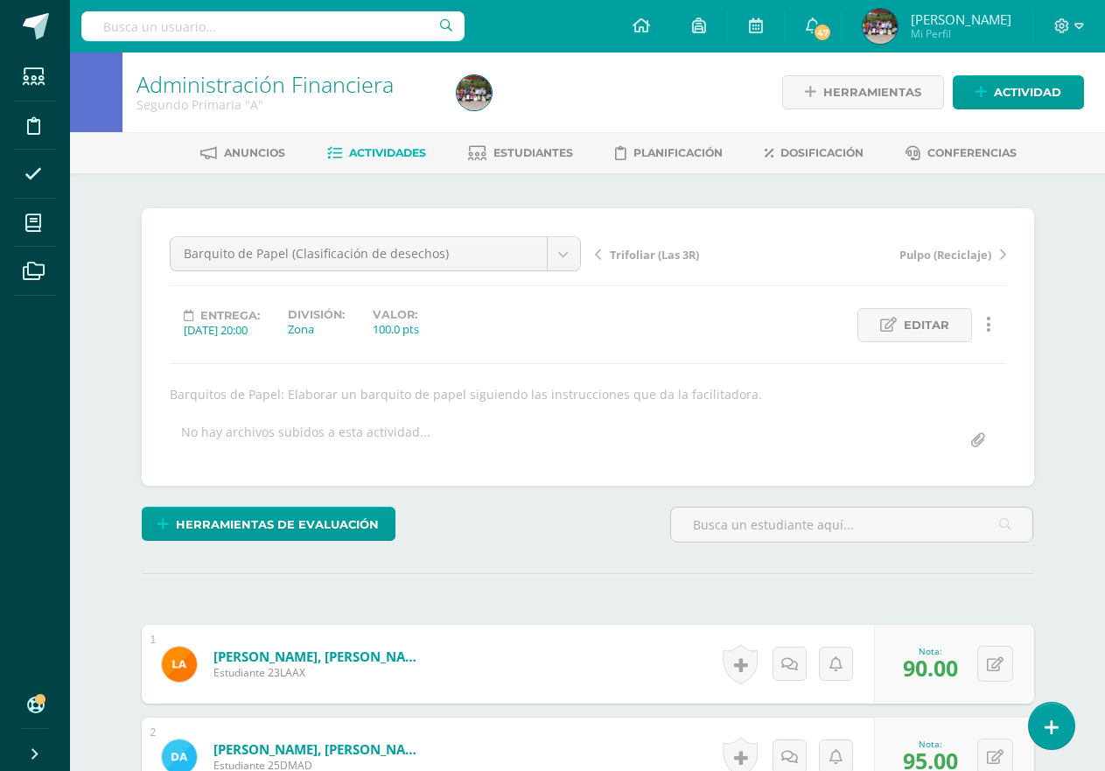
click at [387, 149] on span "Actividades" at bounding box center [387, 152] width 77 height 13
